Goal: Transaction & Acquisition: Download file/media

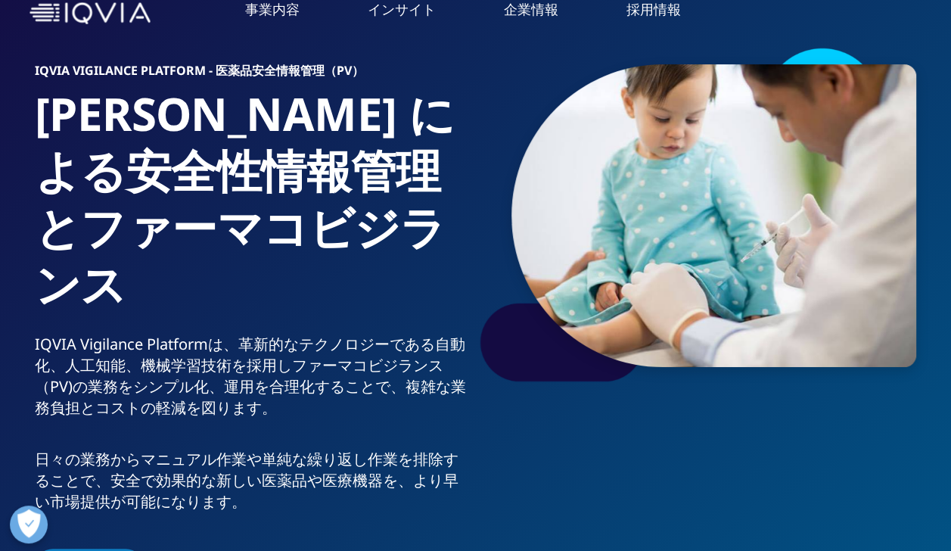
click at [316, 276] on h1 "[PERSON_NAME] による安全性情報管理とファーマコビジランス" at bounding box center [252, 210] width 435 height 248
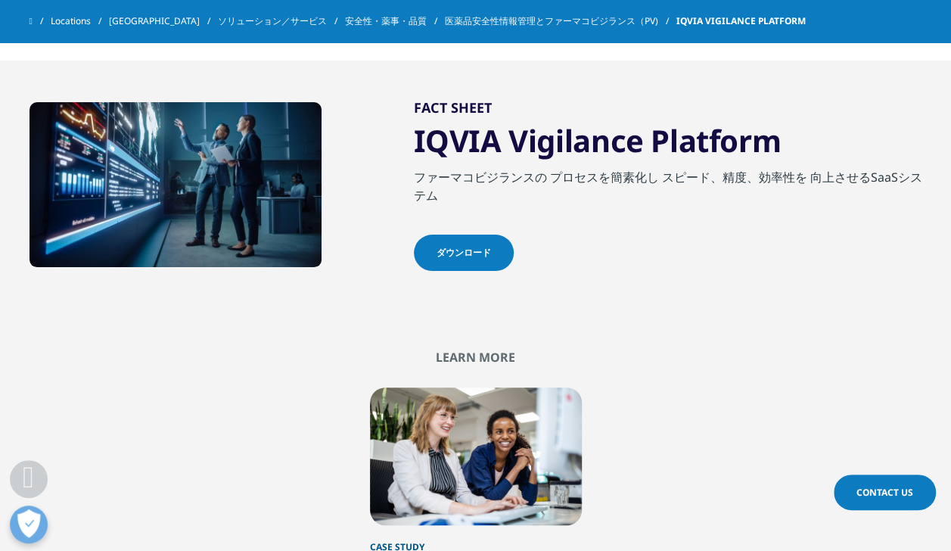
scroll to position [2876, 0]
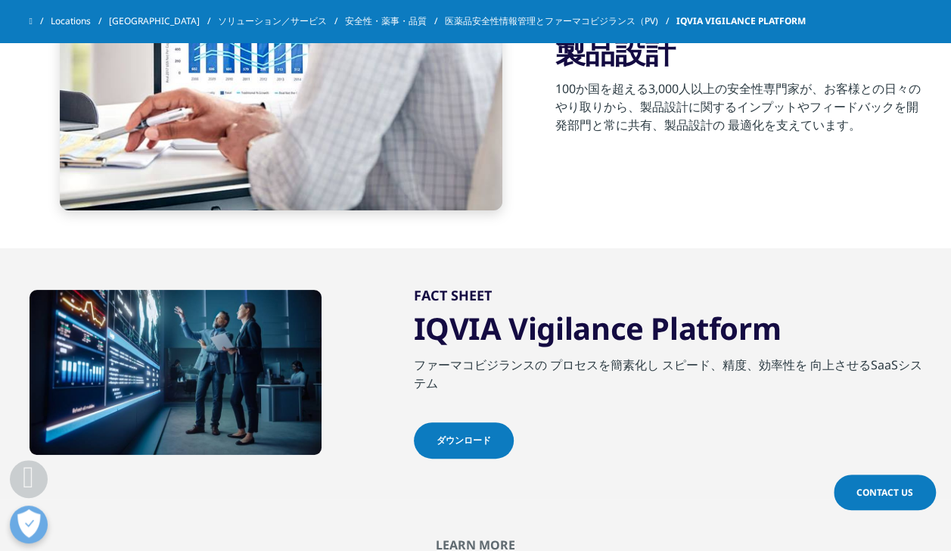
drag, startPoint x: 416, startPoint y: 284, endPoint x: 777, endPoint y: 285, distance: 361.0
click at [777, 310] on h3 "IQVIA Vigilance Platform" at bounding box center [668, 333] width 509 height 46
copy h3 "IQVIA Vigilance Platform"
click at [450, 434] on span "ダウンロード" at bounding box center [464, 441] width 54 height 14
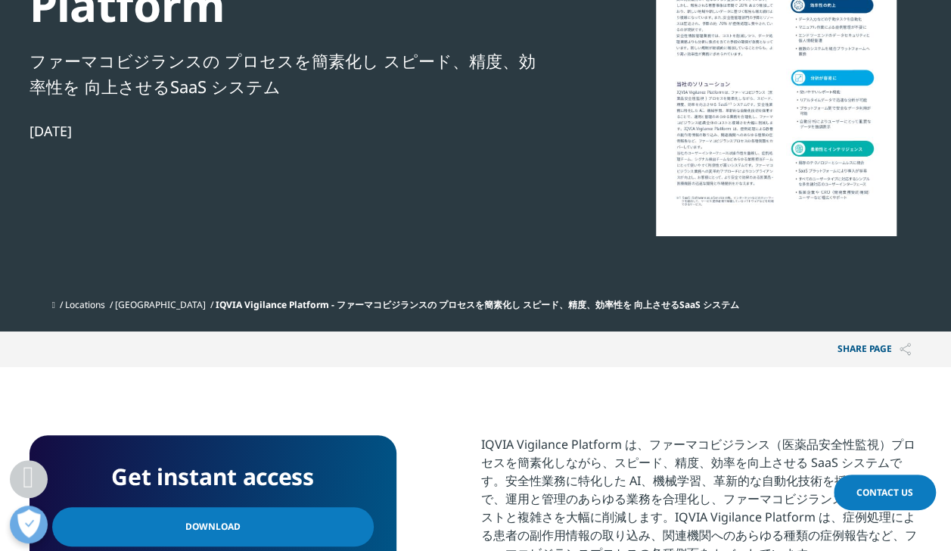
scroll to position [151, 0]
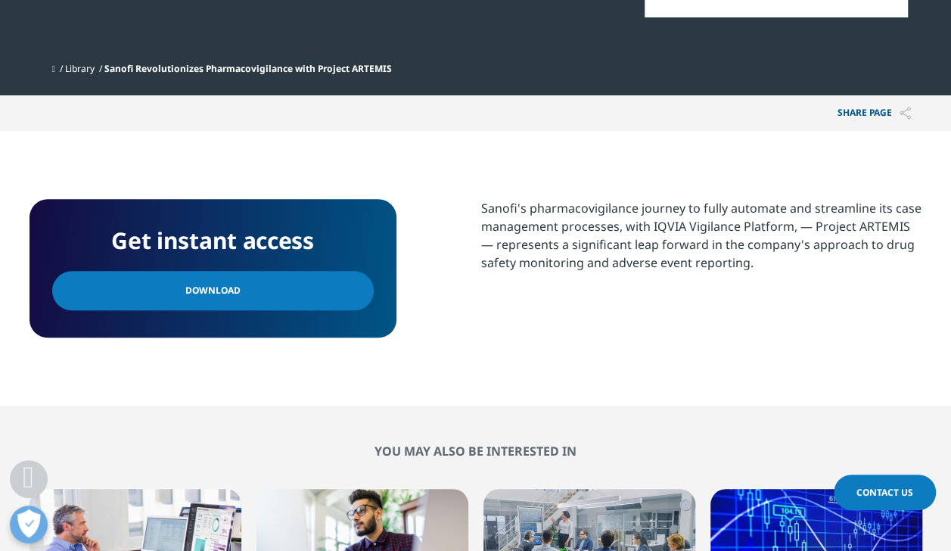
scroll to position [378, 0]
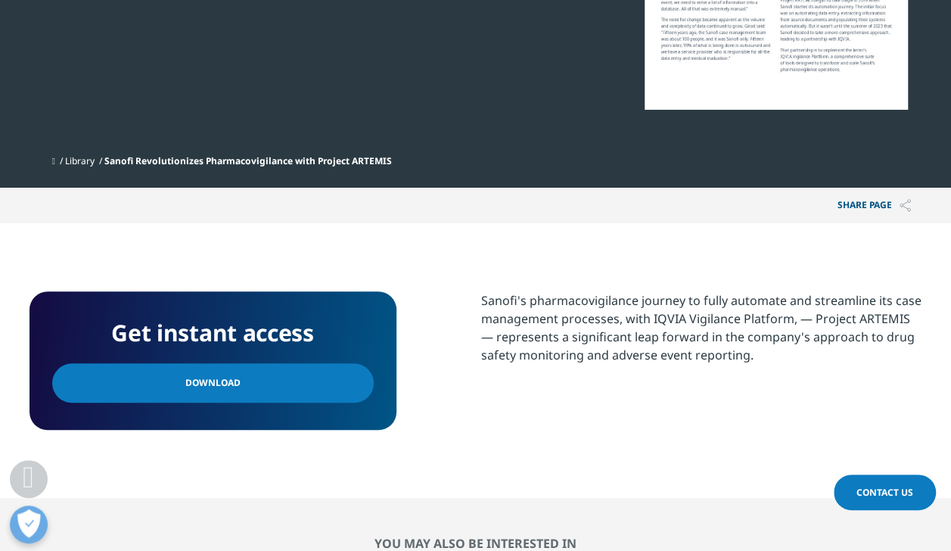
click at [260, 387] on link "Download" at bounding box center [213, 382] width 322 height 39
